Goal: Task Accomplishment & Management: Manage account settings

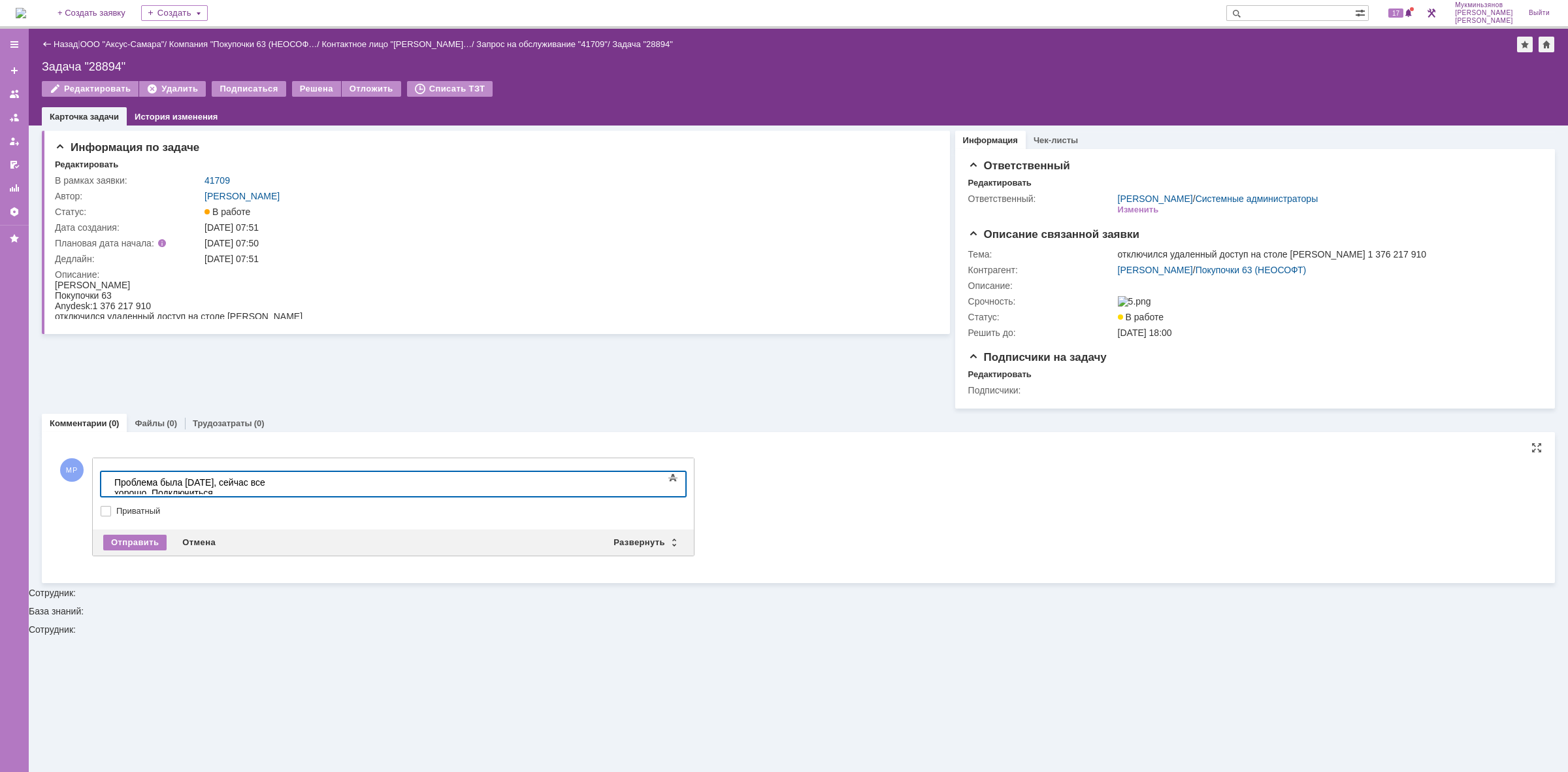
click at [300, 477] on div "Проблема была [DATE], сейчас все хорошо. Подключиться" at bounding box center [207, 487] width 186 height 21
drag, startPoint x: 394, startPoint y: 485, endPoint x: 7, endPoint y: 481, distance: 387.0
click at [109, 481] on html "Проблема была [DATE], сейчас все хорошо. Подключиться" at bounding box center [207, 488] width 196 height 31
click at [300, 479] on div "Проблема была [DATE], сейчас все хорошо. Подключиться" at bounding box center [207, 487] width 186 height 21
drag, startPoint x: 399, startPoint y: 485, endPoint x: 7, endPoint y: 463, distance: 392.6
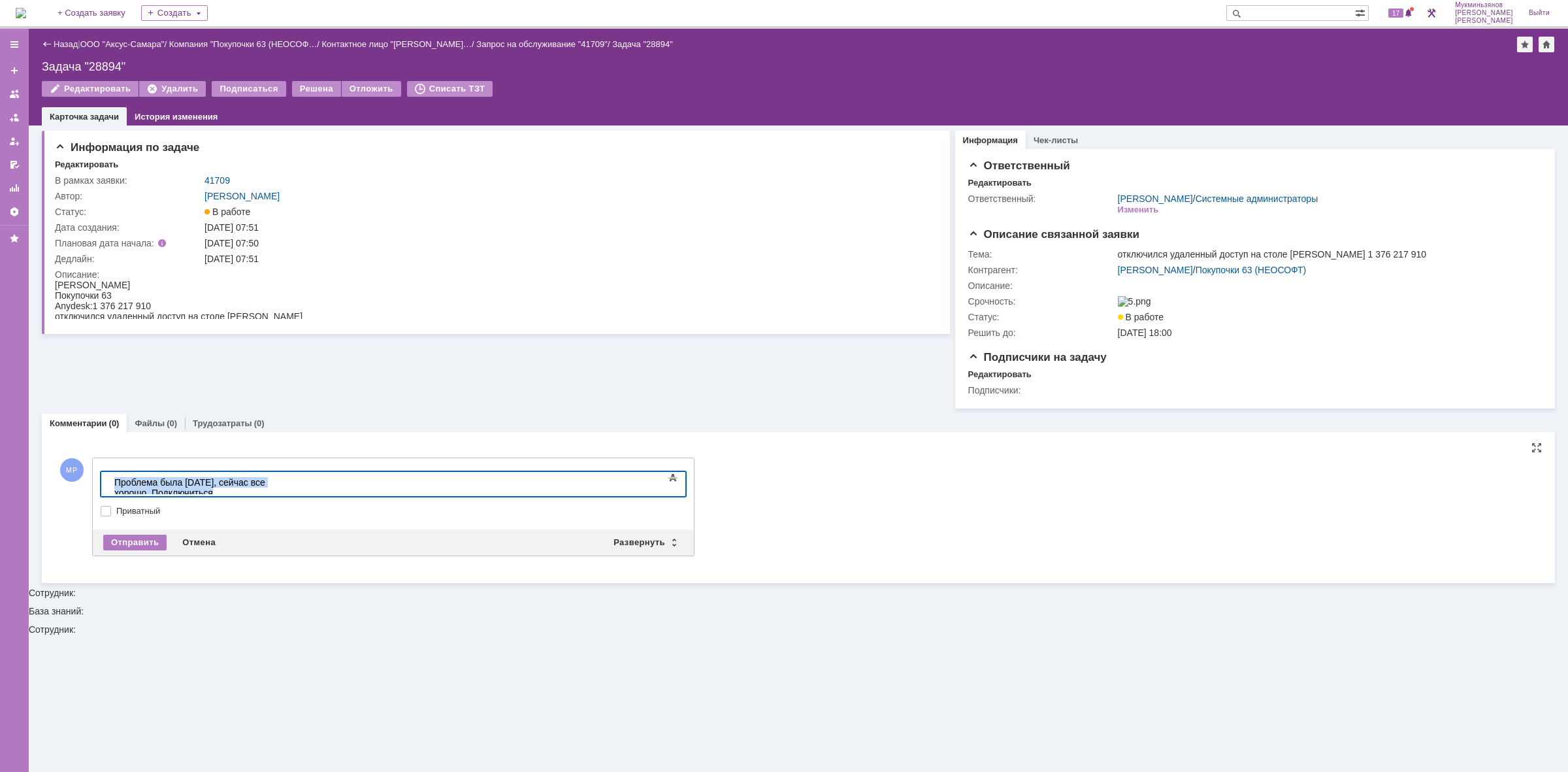
click at [109, 472] on html "Проблема была [DATE], сейчас все хорошо. Подключиться" at bounding box center [207, 488] width 196 height 31
copy div "Проблема была [DATE], сейчас все хорошо. Подключиться"
click at [205, 493] on body at bounding box center [207, 483] width 196 height 22
drag, startPoint x: 531, startPoint y: 484, endPoint x: 7, endPoint y: 495, distance: 524.1
click at [109, 495] on html "Проблема была вчера, сейчас все хорошо. На сервере все нормально, не отключался" at bounding box center [207, 488] width 196 height 31
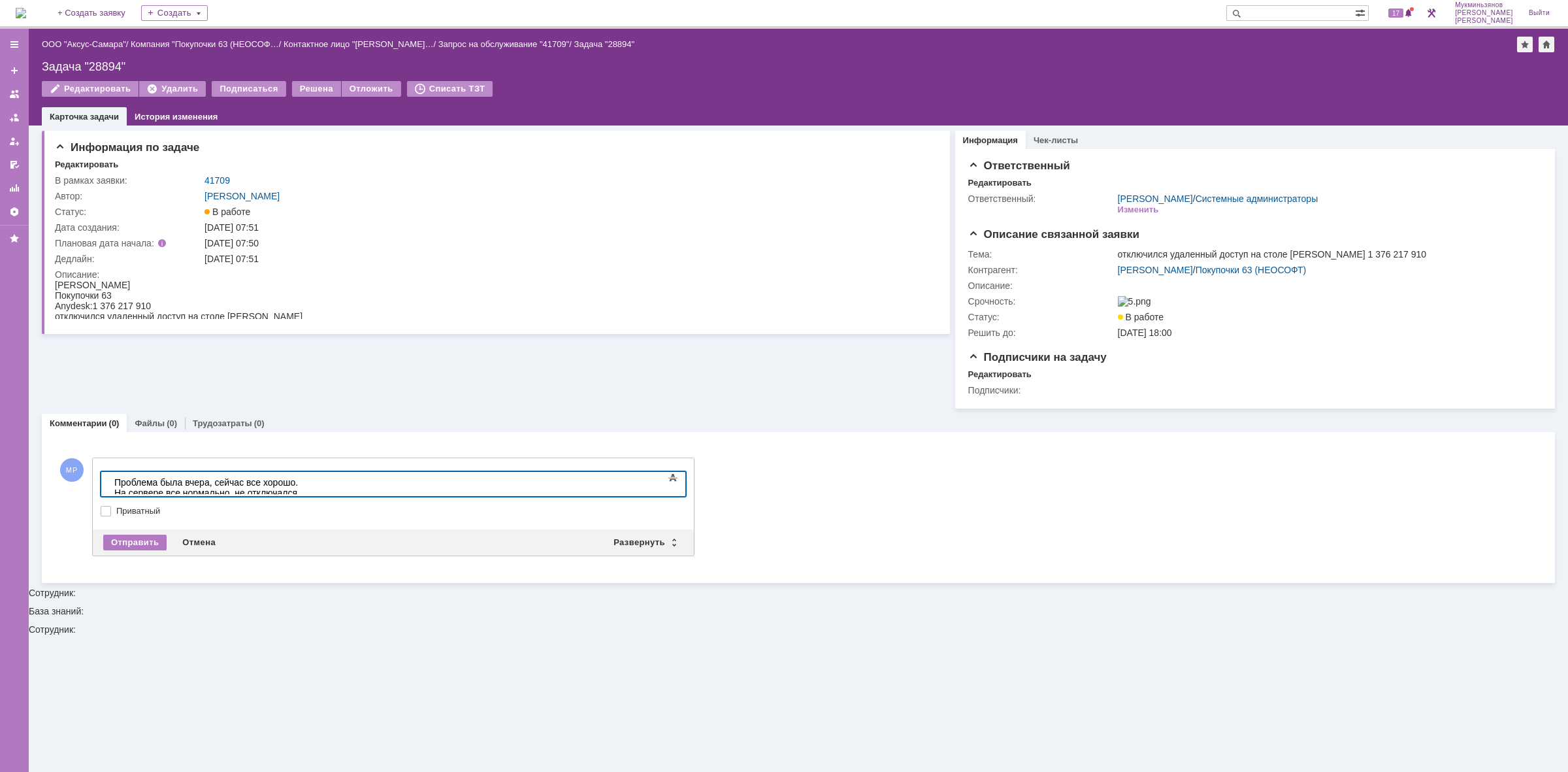
copy div "Проблема была вчера, сейчас все хорошо. На сервере все нормально, не отключался"
click at [126, 547] on div "Отправить" at bounding box center [135, 542] width 64 height 16
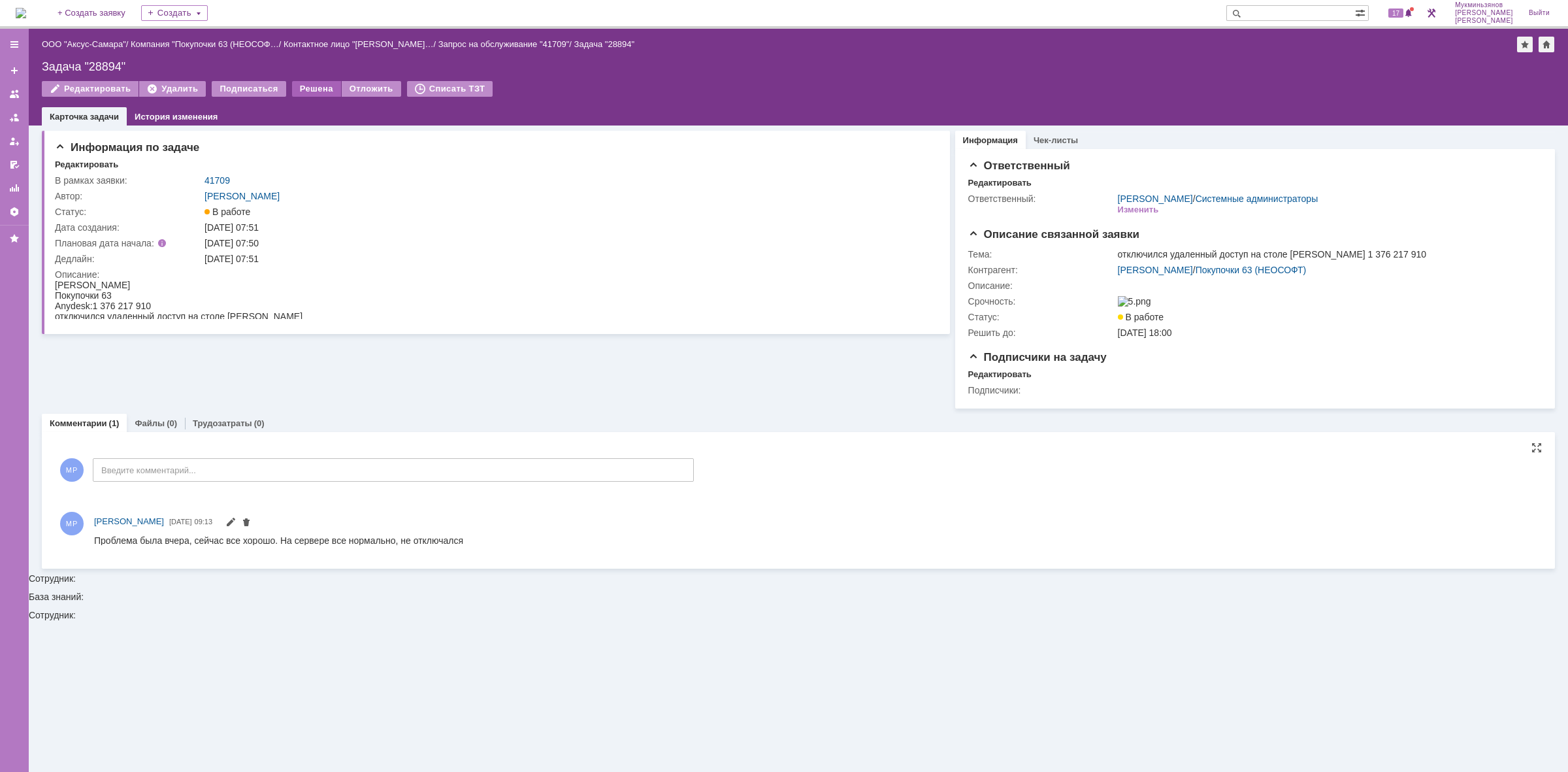
click at [307, 89] on div "Решена" at bounding box center [316, 88] width 49 height 16
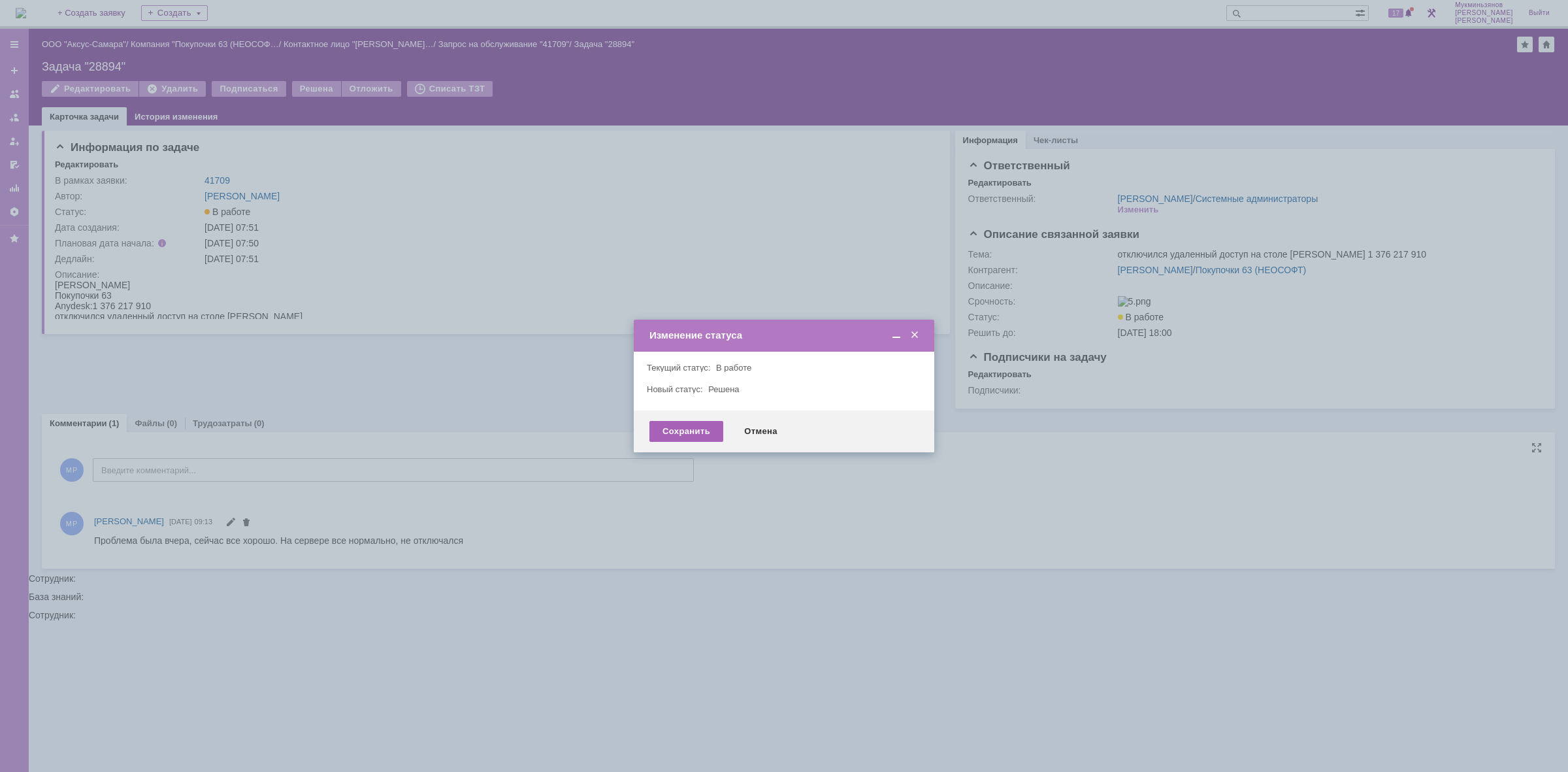
click at [678, 433] on div "Сохранить" at bounding box center [686, 431] width 74 height 21
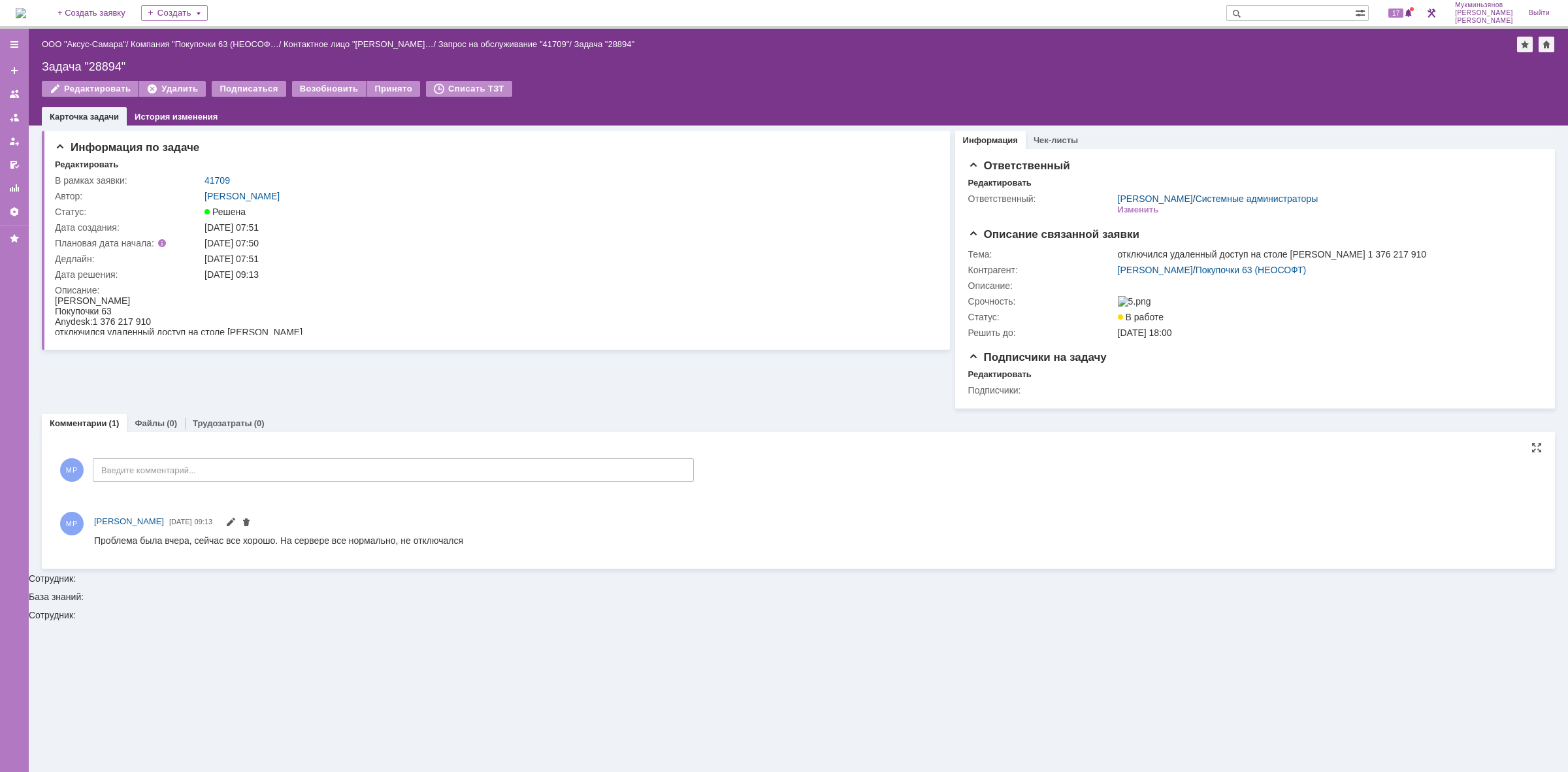
click at [26, 7] on img at bounding box center [21, 12] width 11 height 11
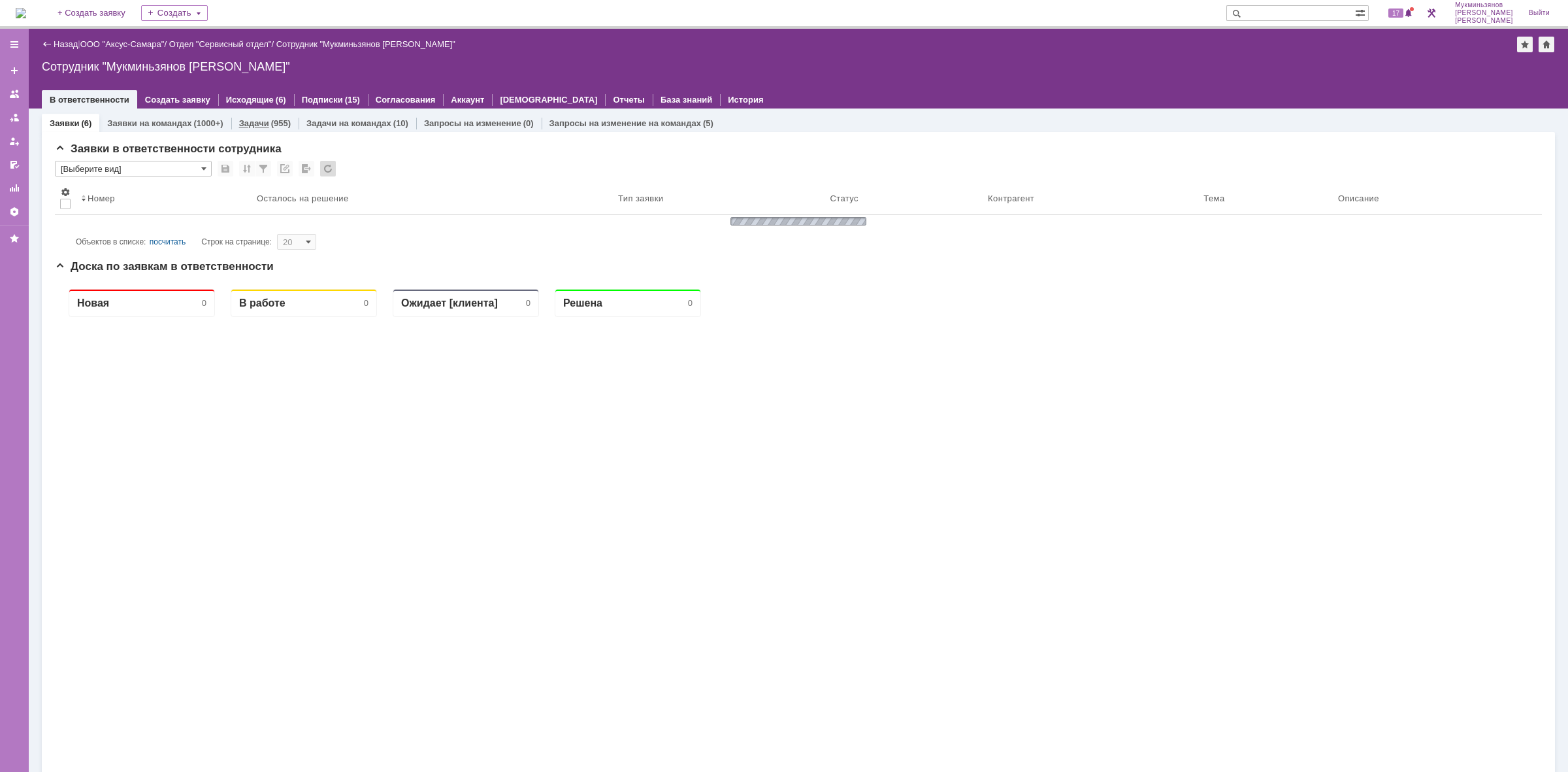
click at [274, 122] on div "(955)" at bounding box center [281, 123] width 20 height 10
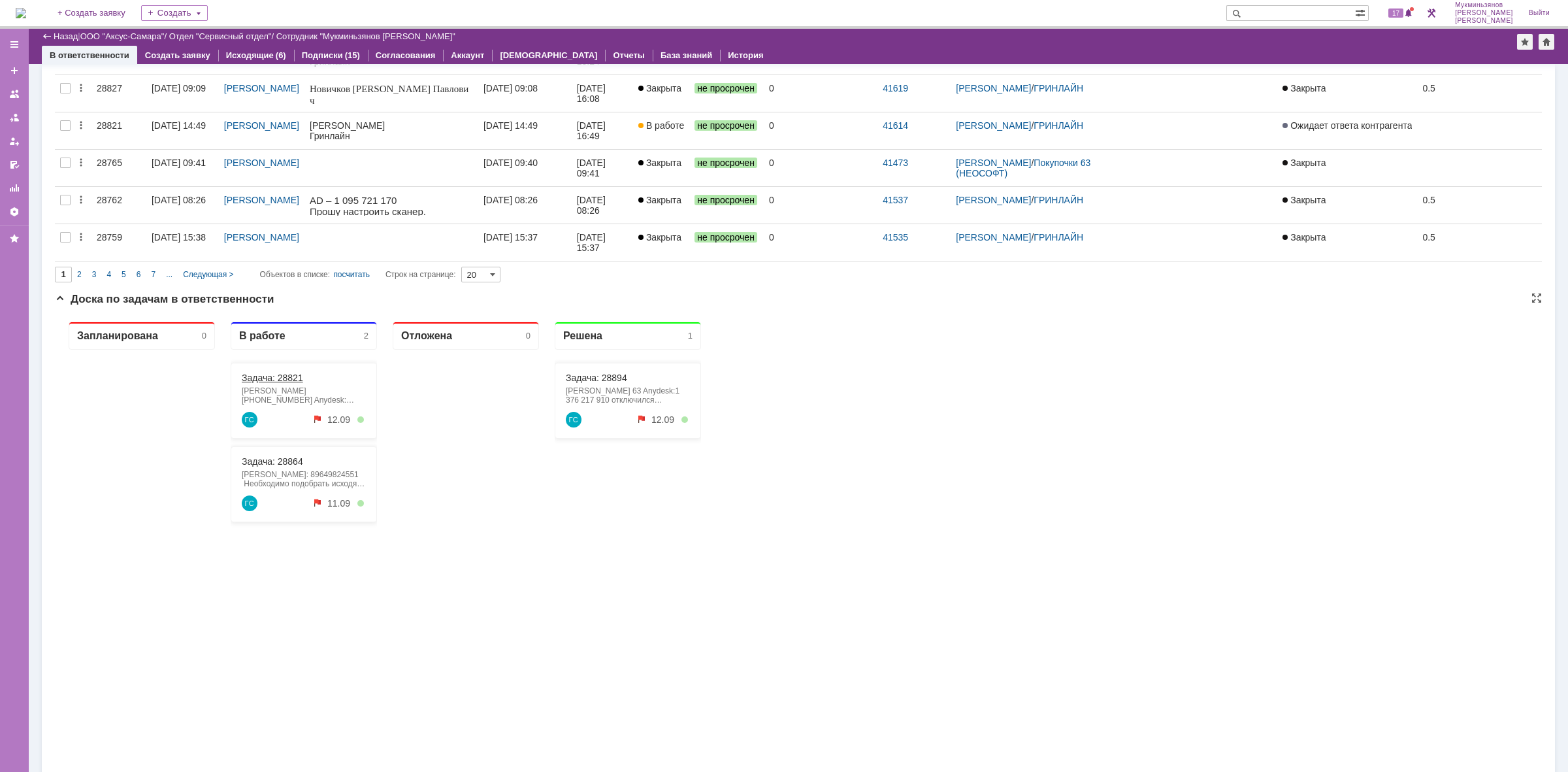
click at [264, 376] on link "Задача: 28821" at bounding box center [273, 378] width 61 height 11
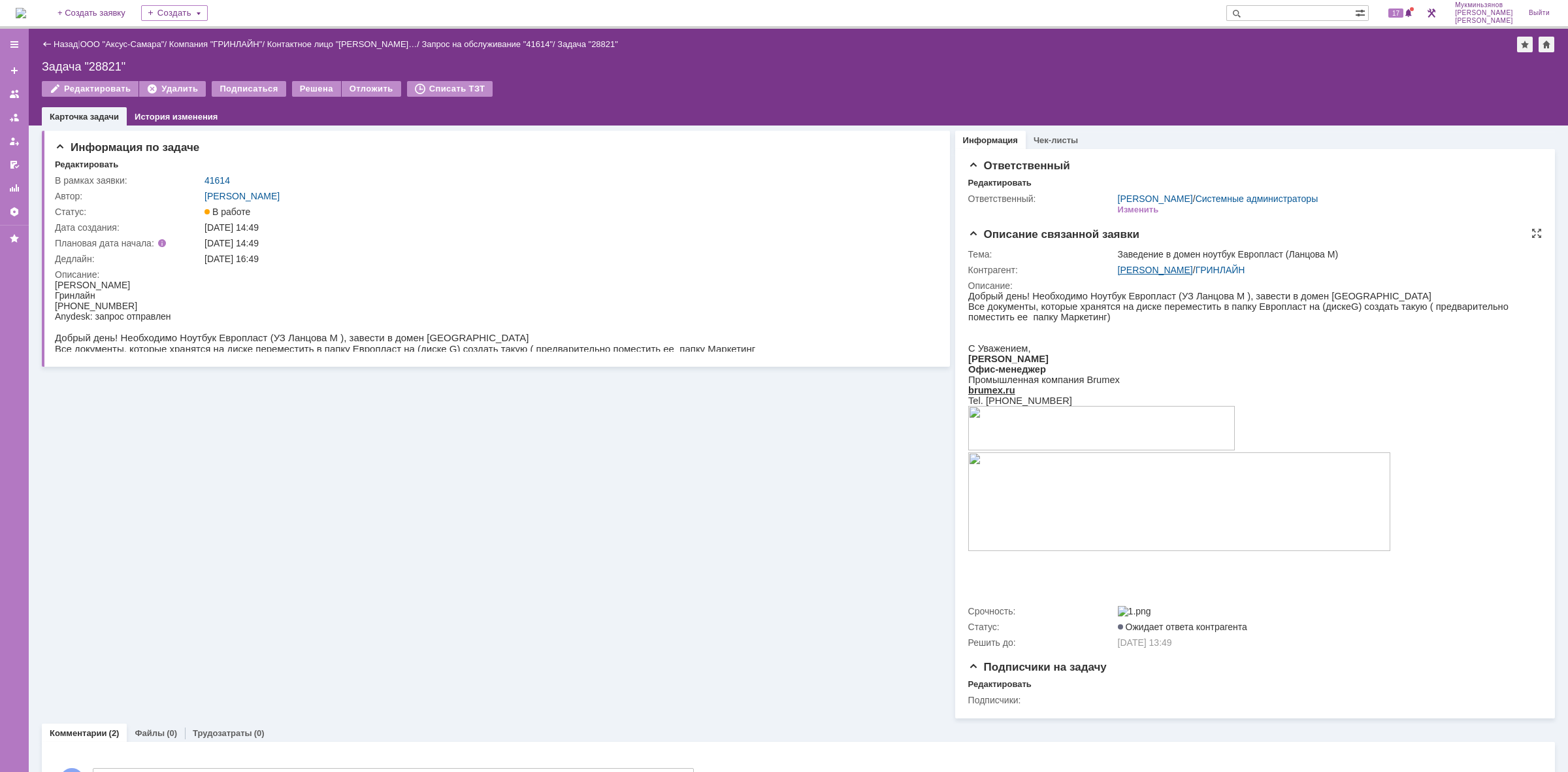
click at [1166, 271] on link "[PERSON_NAME]" at bounding box center [1155, 269] width 75 height 11
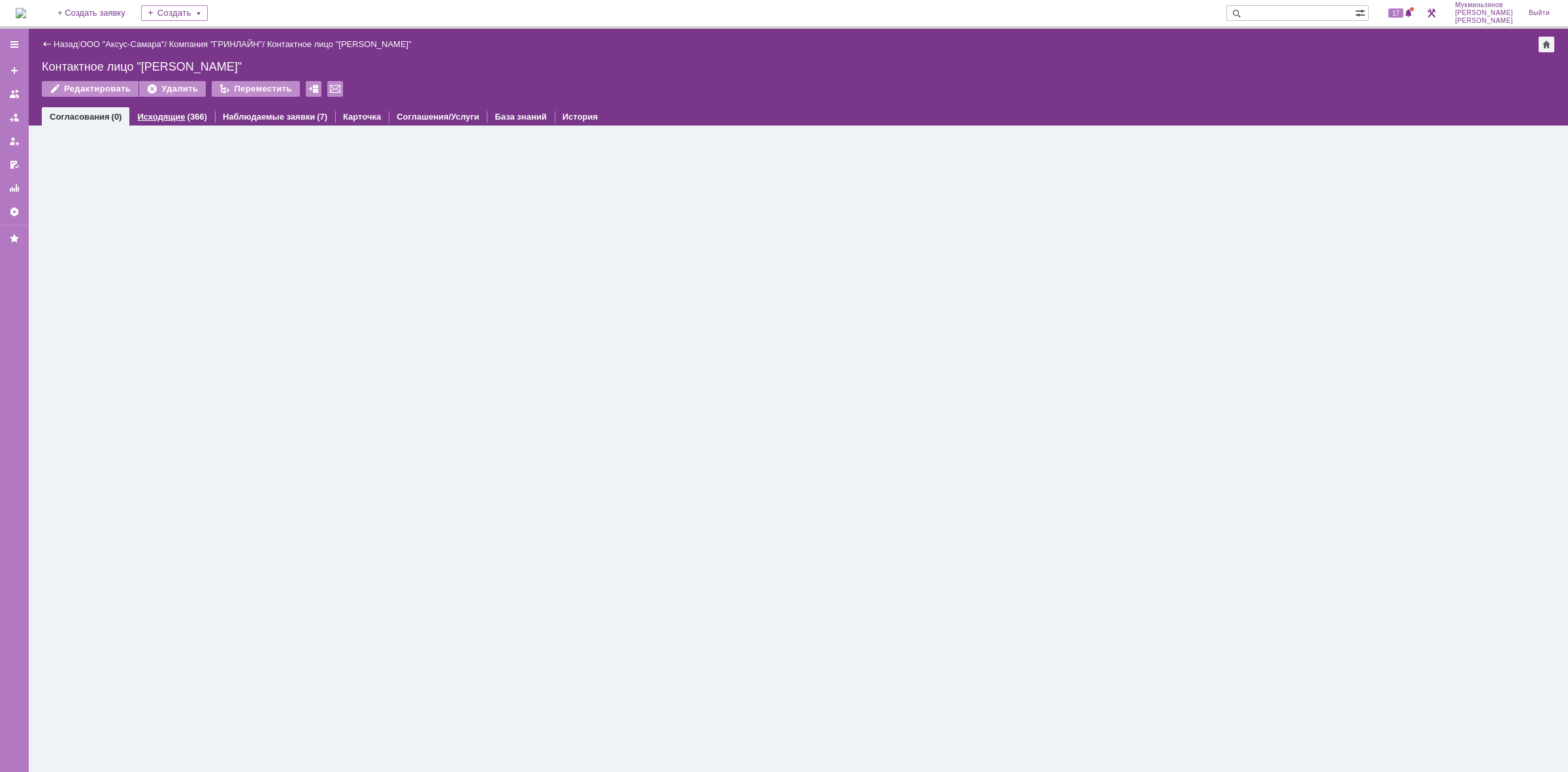
click at [157, 112] on link "Исходящие" at bounding box center [161, 117] width 48 height 10
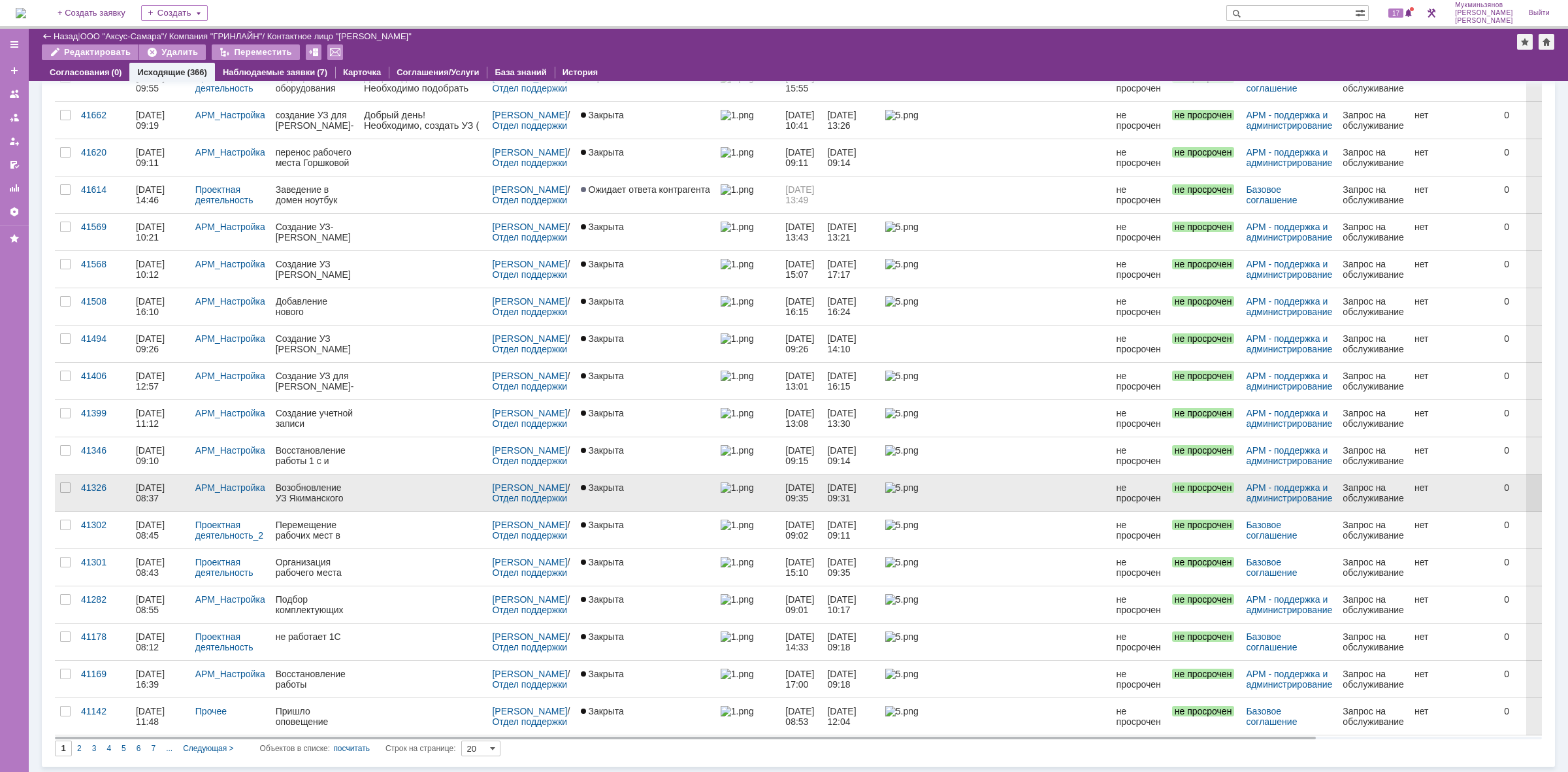
click at [318, 498] on div "Возобновление УЗ Якиманского С.А" at bounding box center [315, 493] width 78 height 21
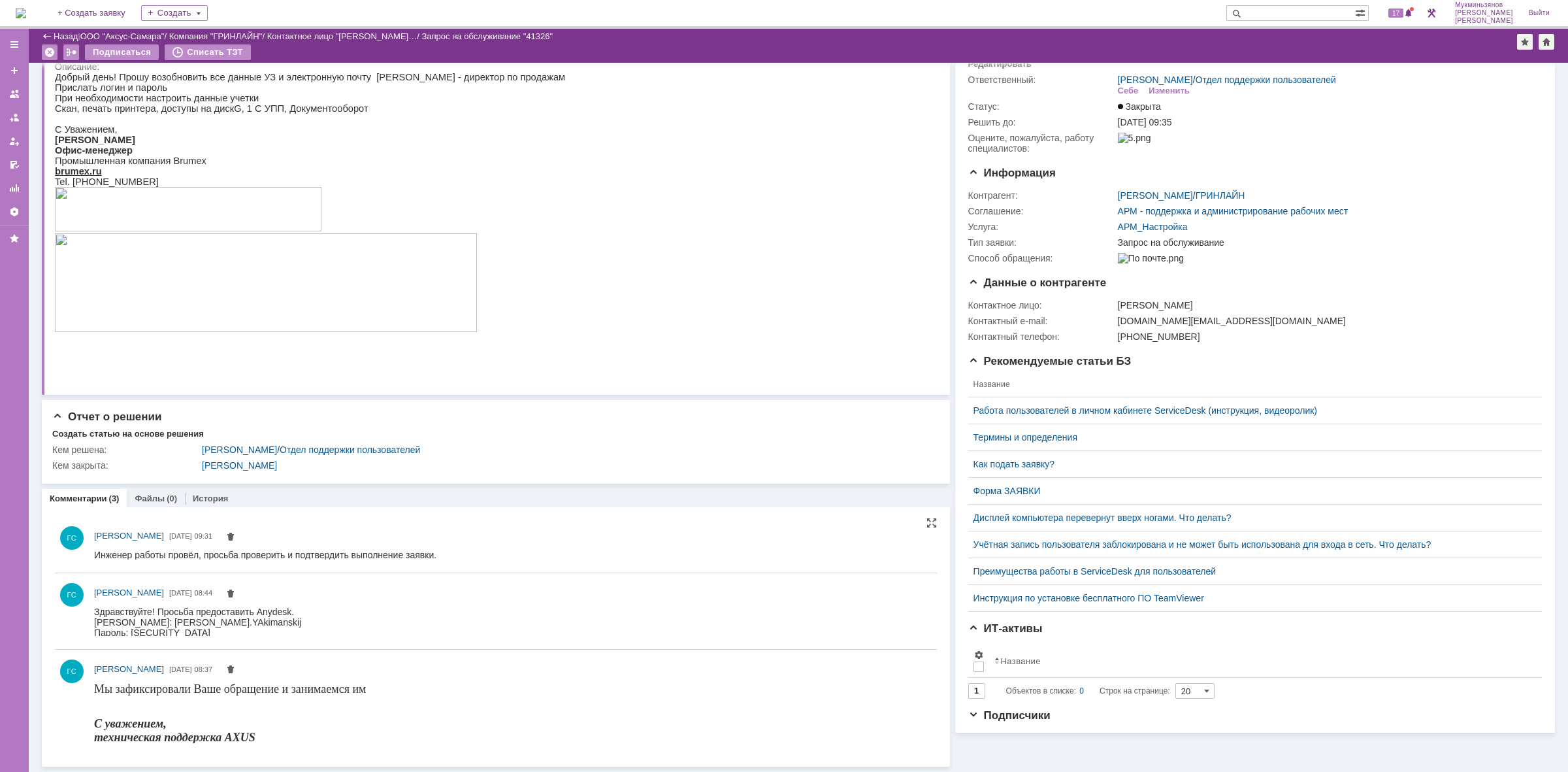
scroll to position [59, 0]
drag, startPoint x: 170, startPoint y: 631, endPoint x: 131, endPoint y: 634, distance: 39.1
click at [131, 634] on span "Пароль: [SECURITY_DATA]" at bounding box center [152, 631] width 116 height 11
copy span "#dVa5*B6"
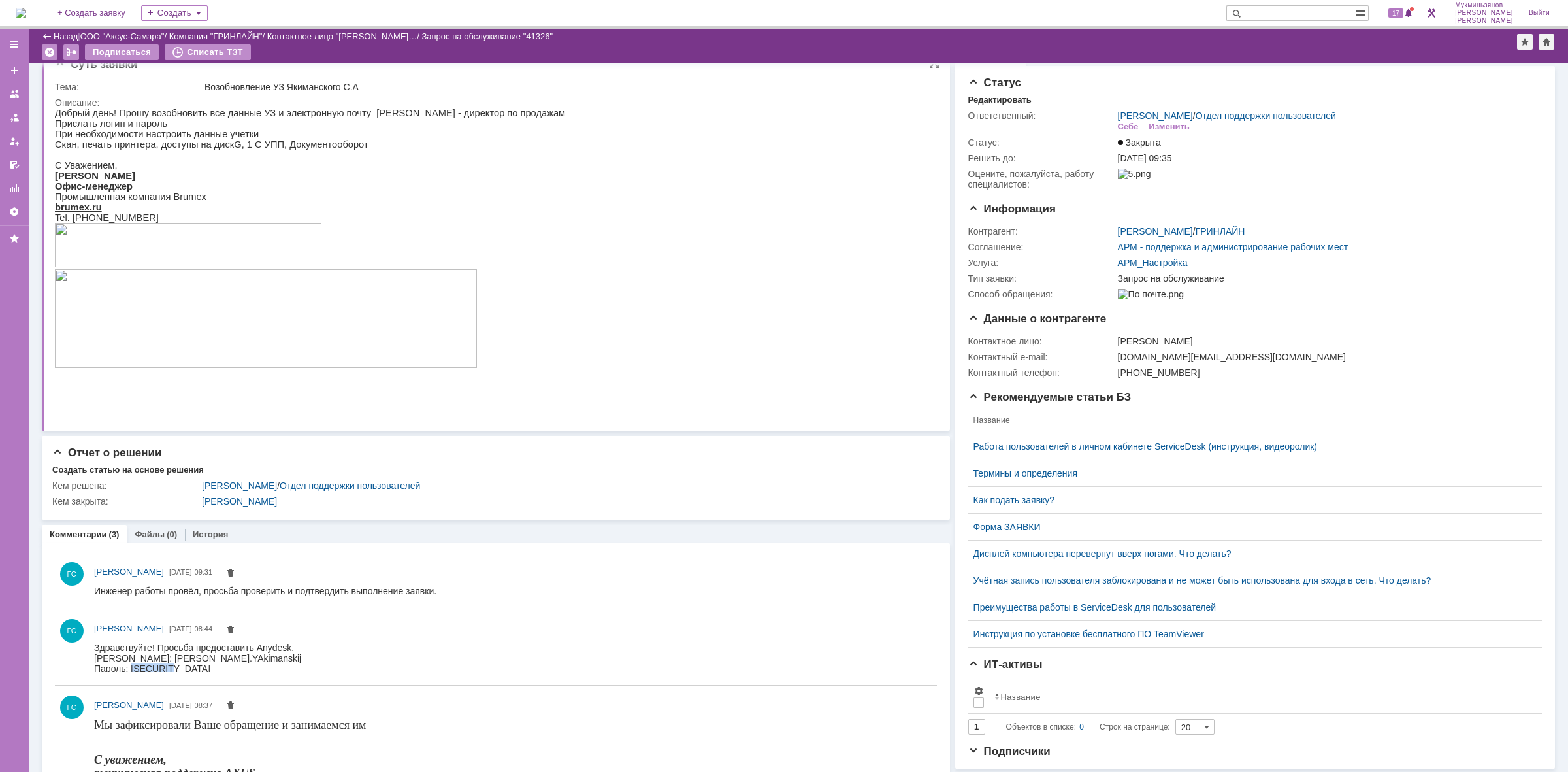
scroll to position [0, 0]
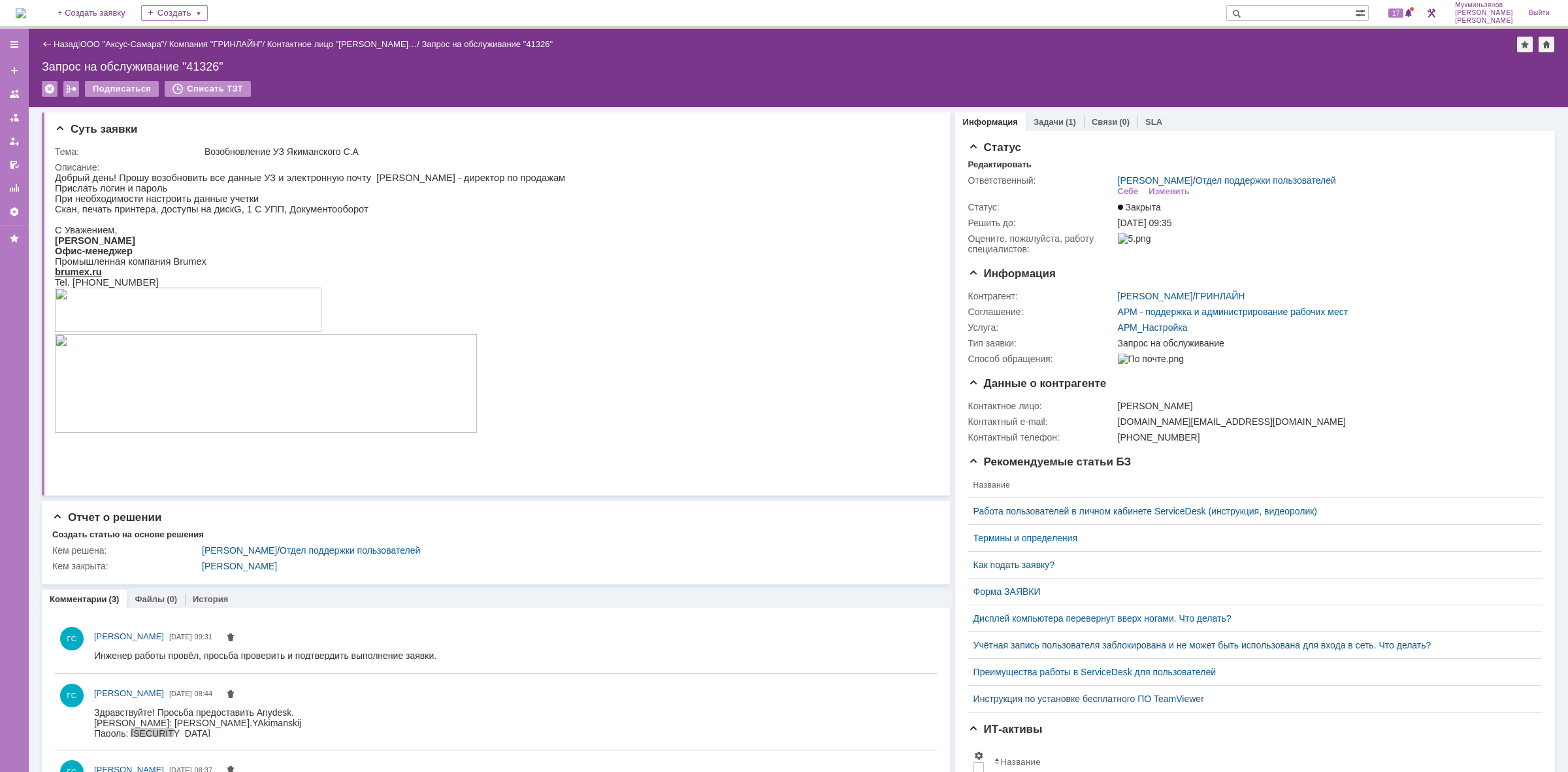
click at [26, 14] on img at bounding box center [21, 12] width 11 height 11
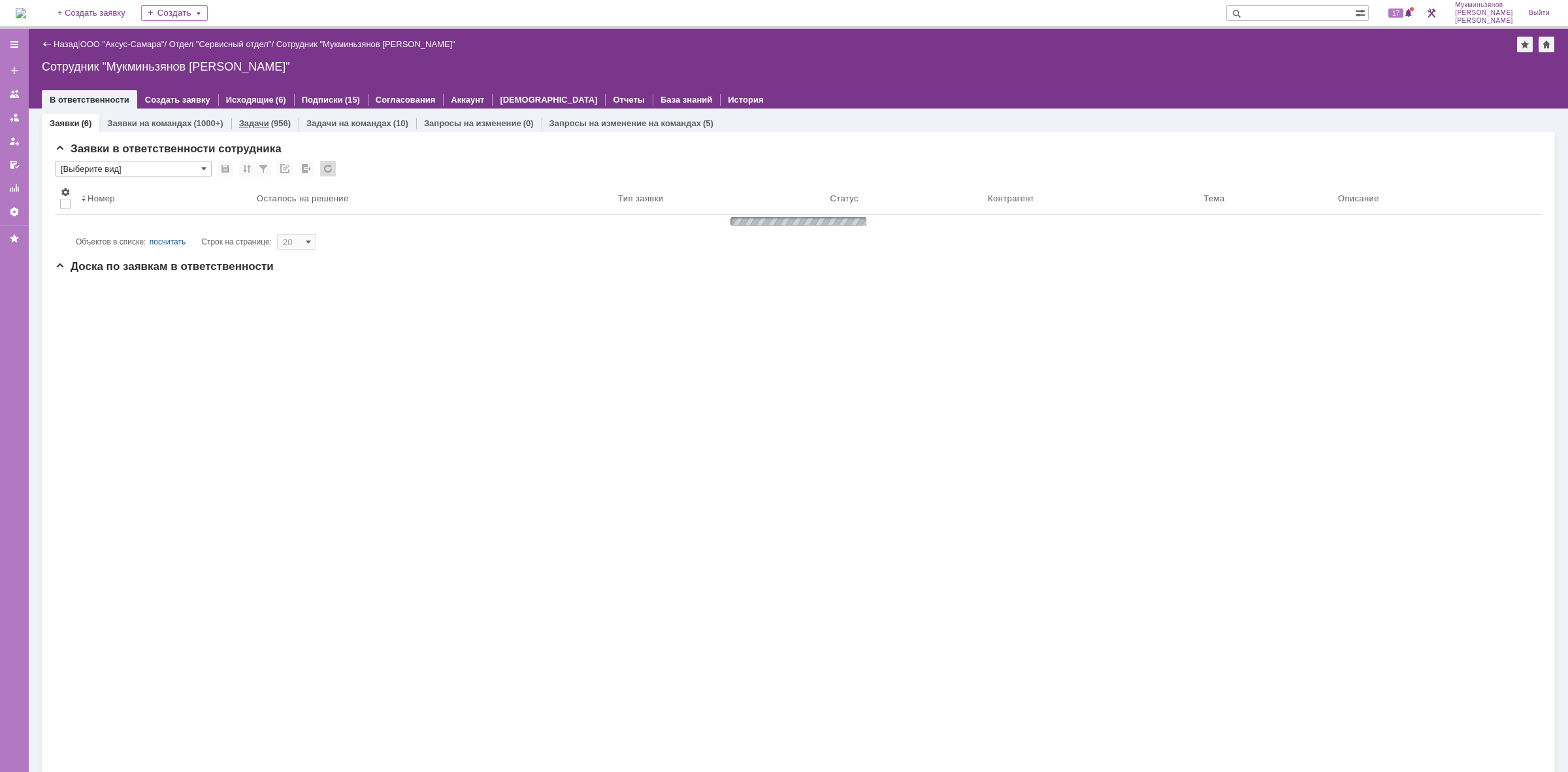
click at [269, 116] on div "Задачи (956)" at bounding box center [264, 123] width 67 height 19
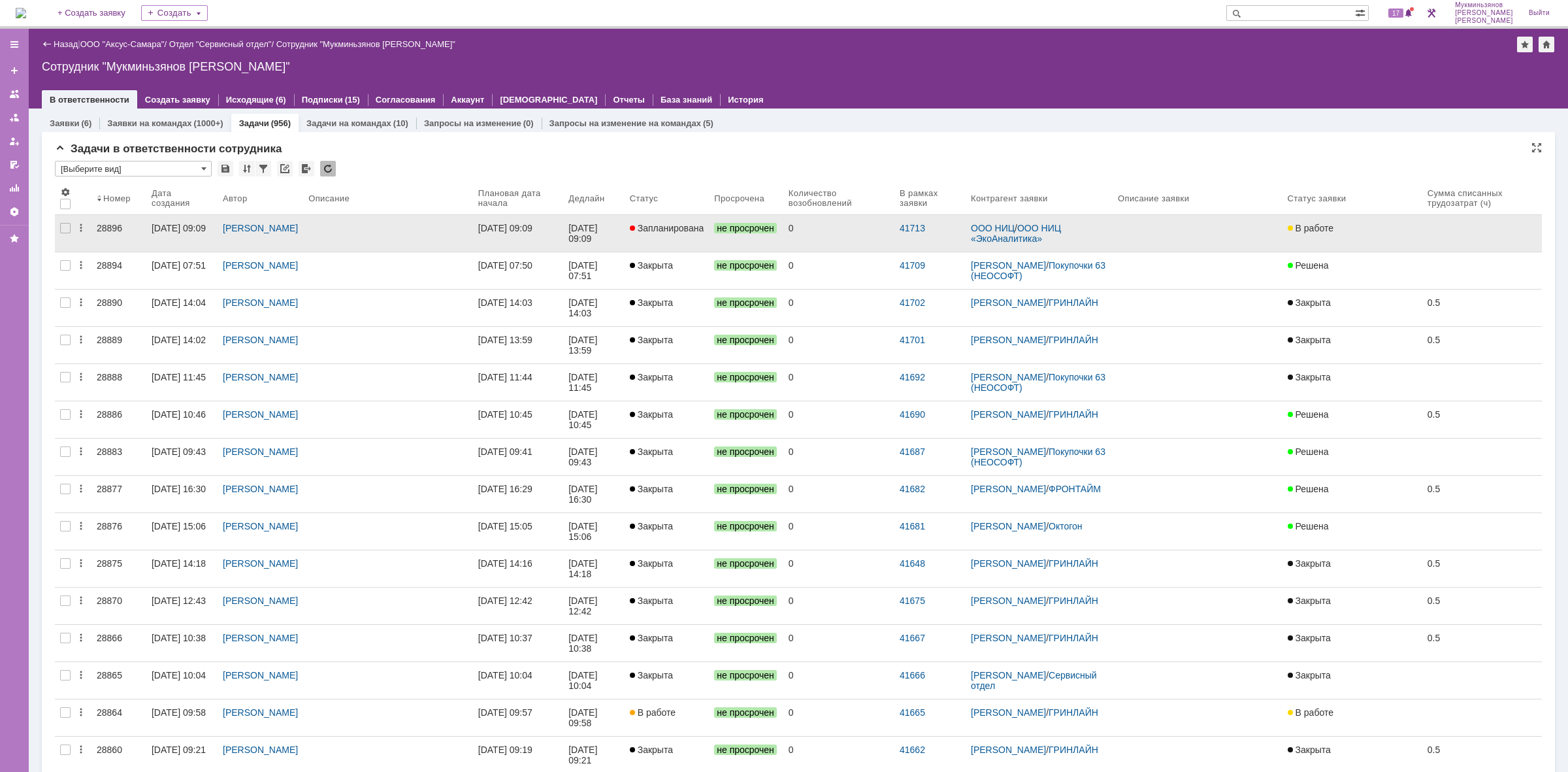
click at [675, 226] on span "Запланирована" at bounding box center [667, 228] width 74 height 11
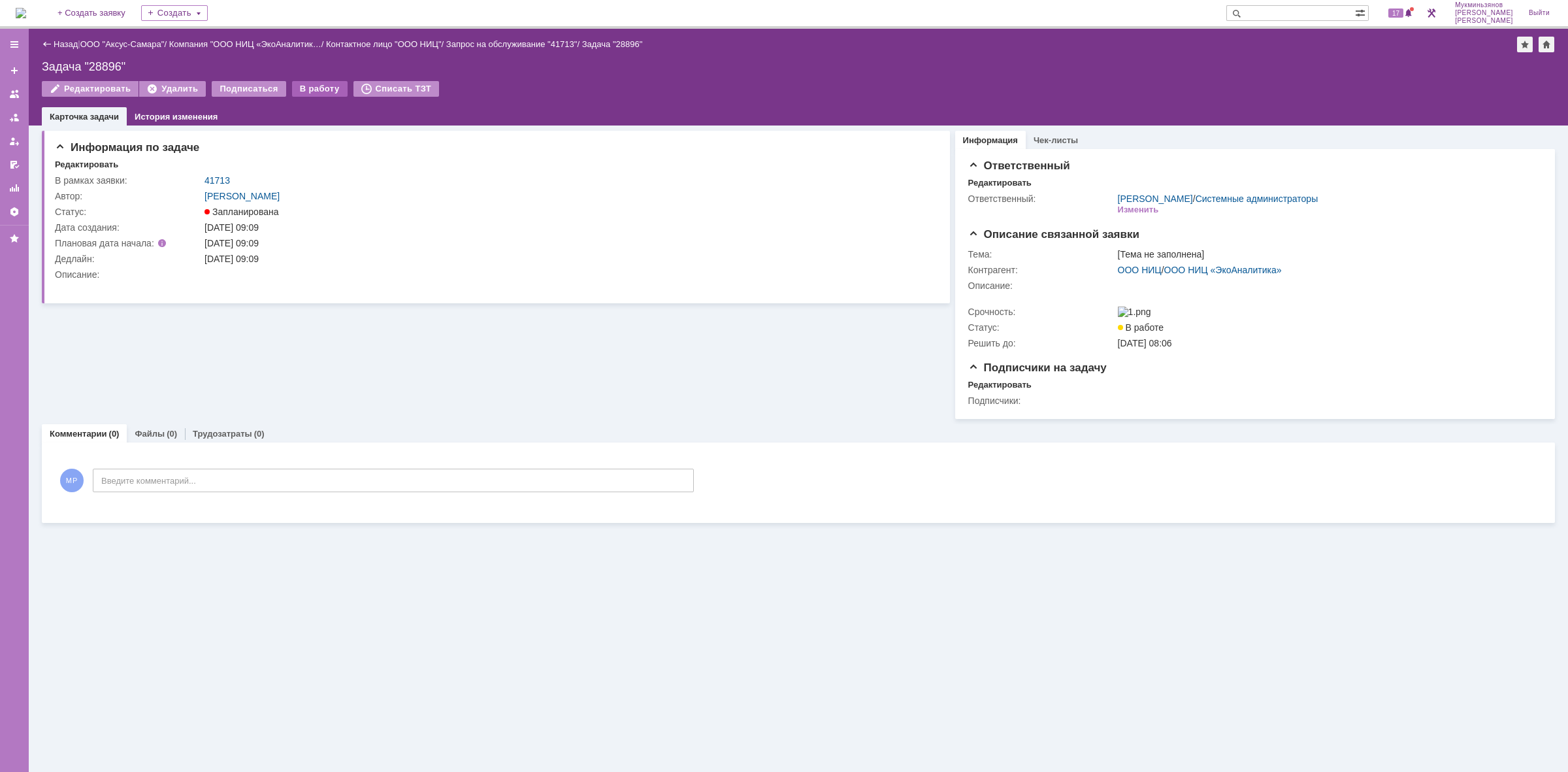
click at [302, 89] on div "В работу" at bounding box center [320, 88] width 55 height 16
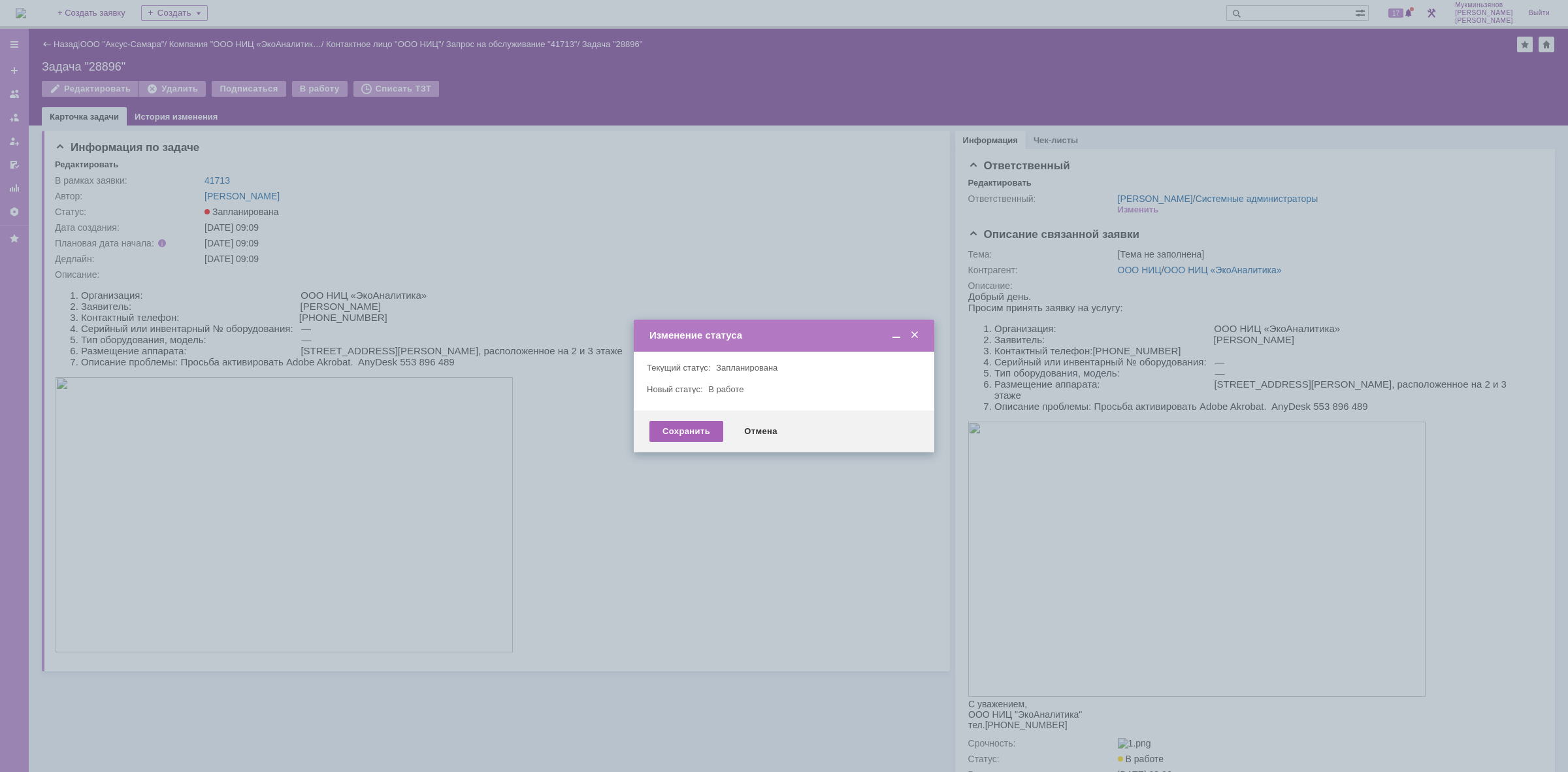
click at [679, 426] on div "Сохранить" at bounding box center [686, 431] width 74 height 21
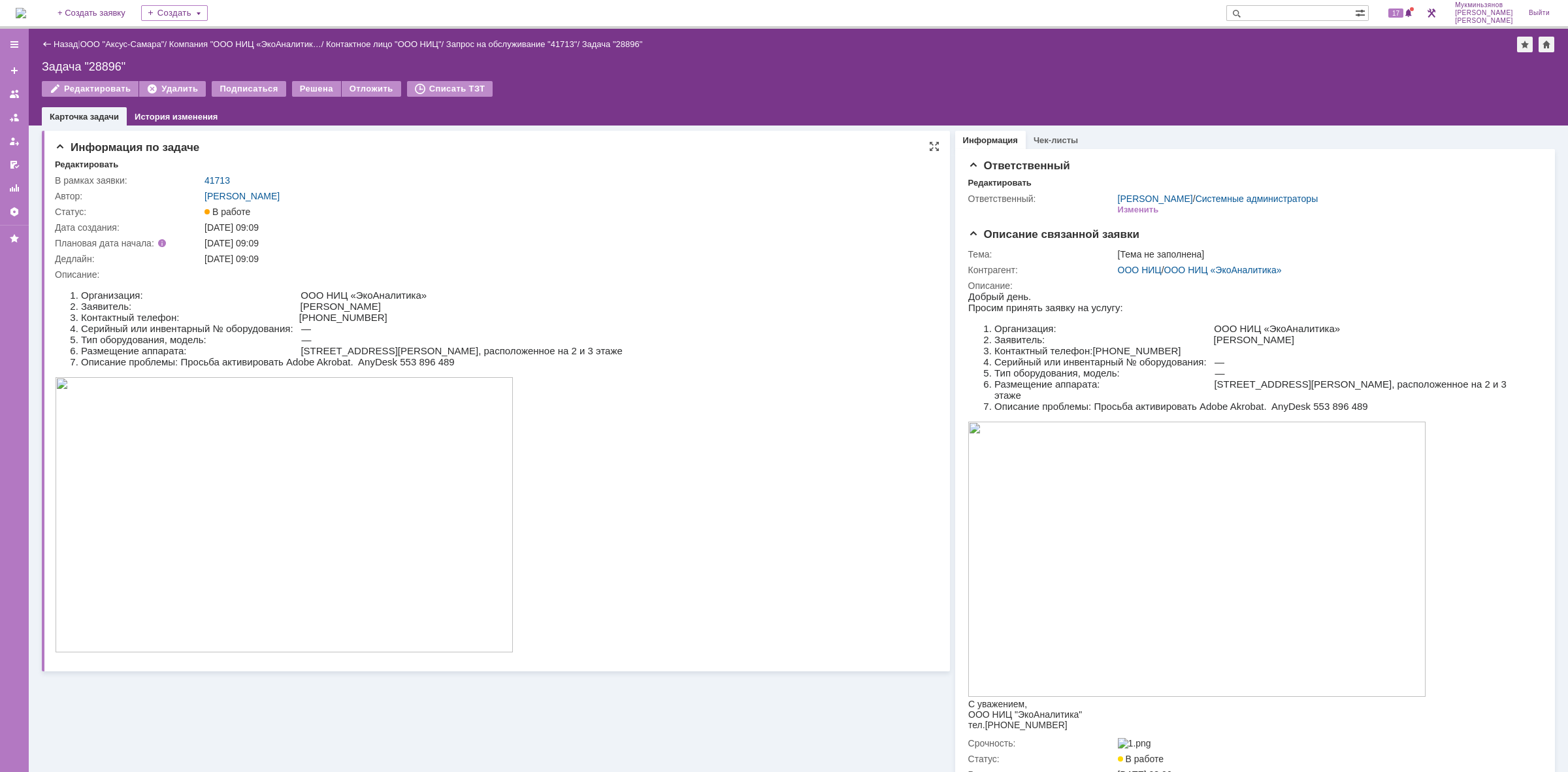
click at [375, 456] on img at bounding box center [283, 514] width 459 height 275
click at [18, 17] on img at bounding box center [21, 12] width 11 height 11
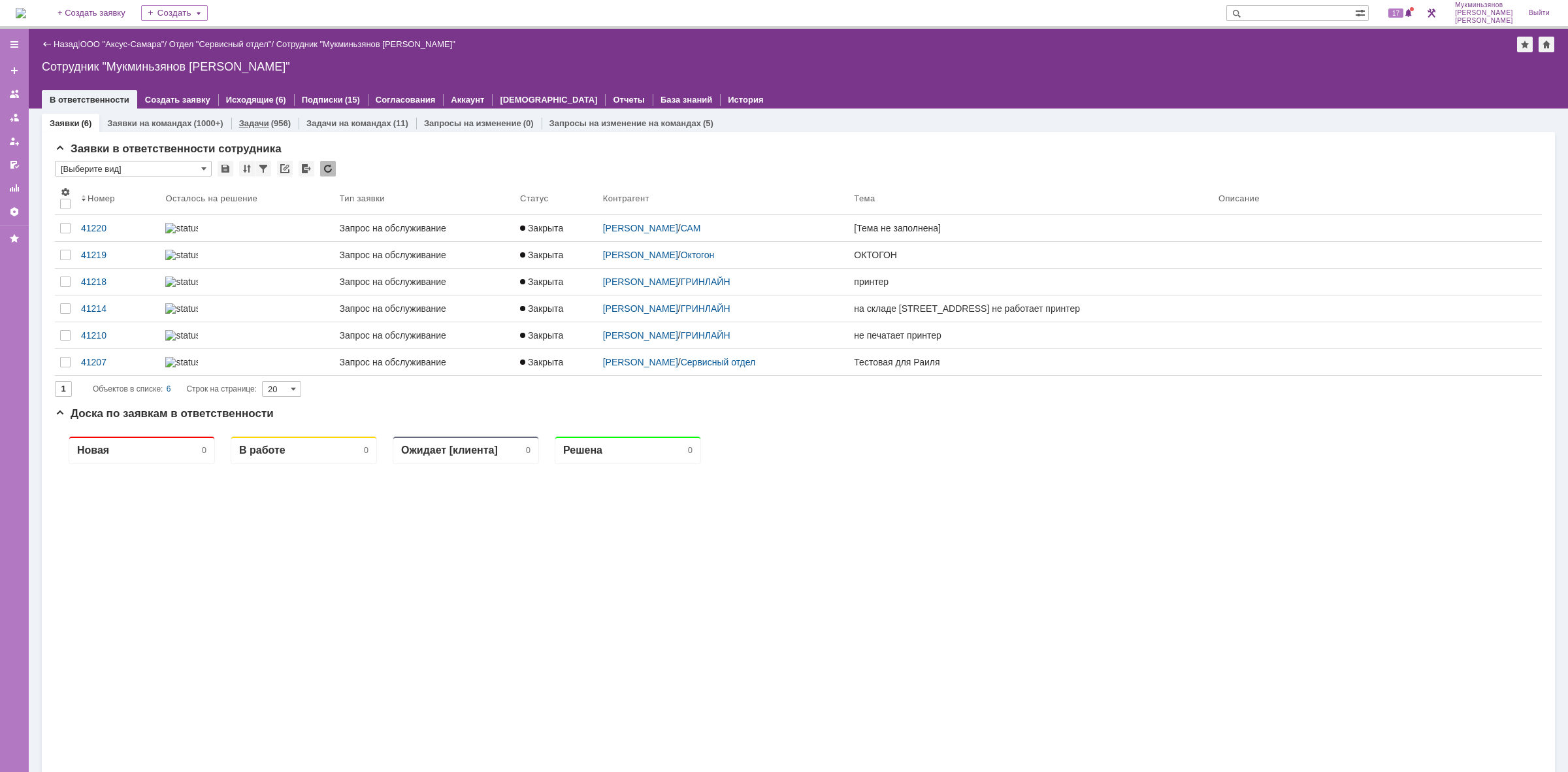
click at [278, 127] on div "Задачи (956)" at bounding box center [264, 123] width 67 height 19
